Goal: Information Seeking & Learning: Learn about a topic

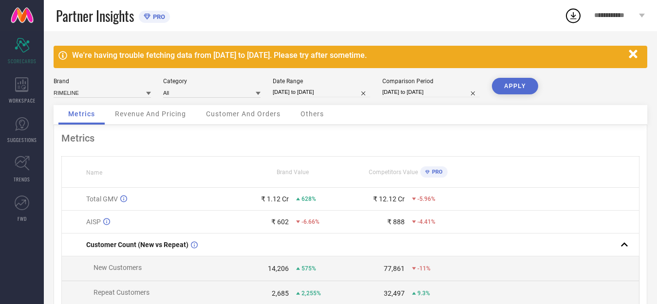
click at [156, 115] on span "Revenue And Pricing" at bounding box center [150, 114] width 71 height 8
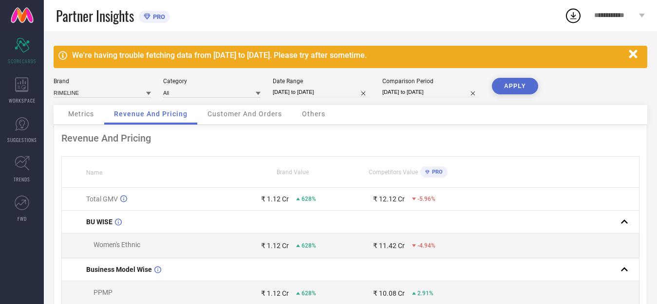
click at [238, 120] on div "Customer And Orders" at bounding box center [245, 114] width 94 height 19
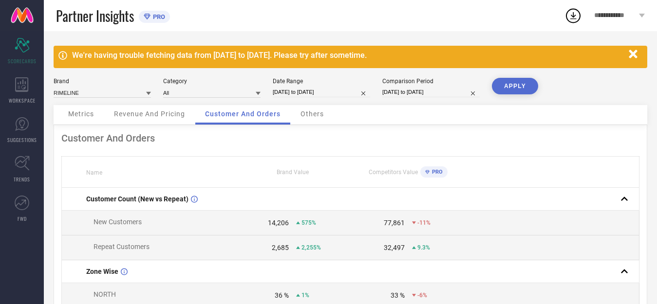
click at [316, 118] on span "Others" at bounding box center [311, 114] width 23 height 8
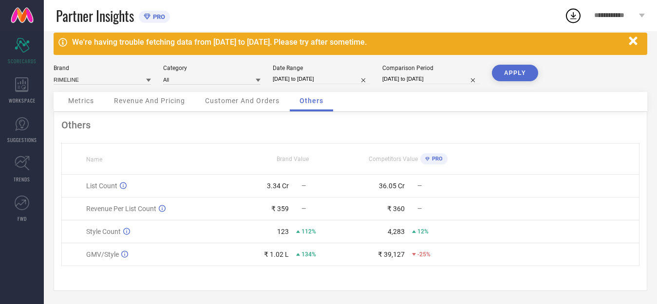
scroll to position [17, 0]
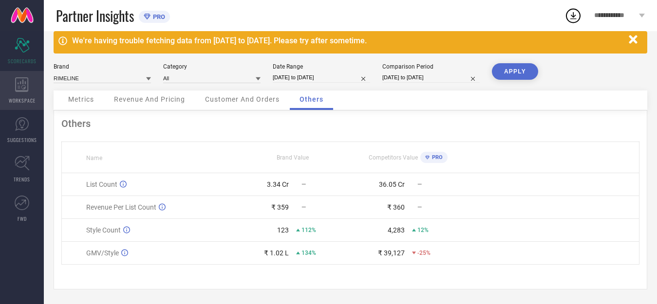
click at [20, 85] on icon at bounding box center [22, 84] width 14 height 15
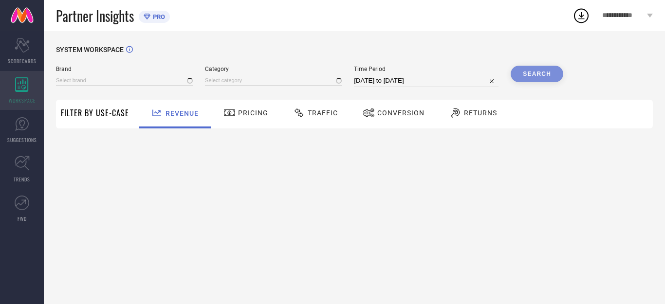
type input "RIMELINE"
type input "All"
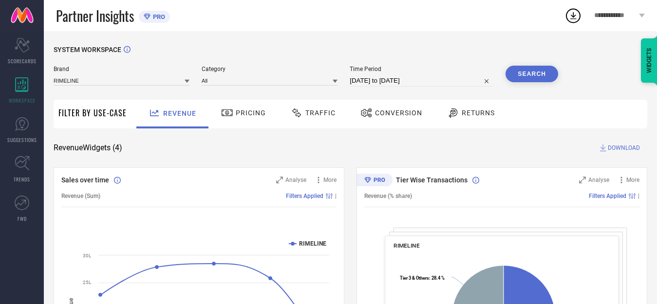
click at [307, 114] on span "Traffic" at bounding box center [320, 113] width 30 height 8
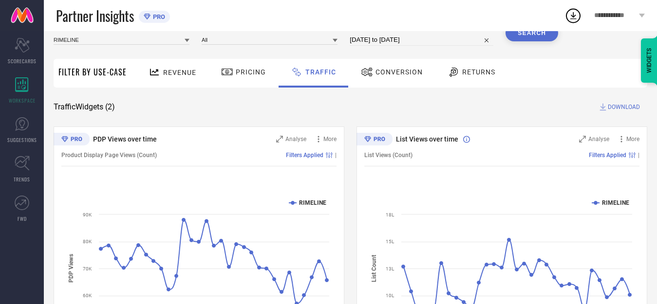
scroll to position [97, 0]
